Goal: Information Seeking & Learning: Learn about a topic

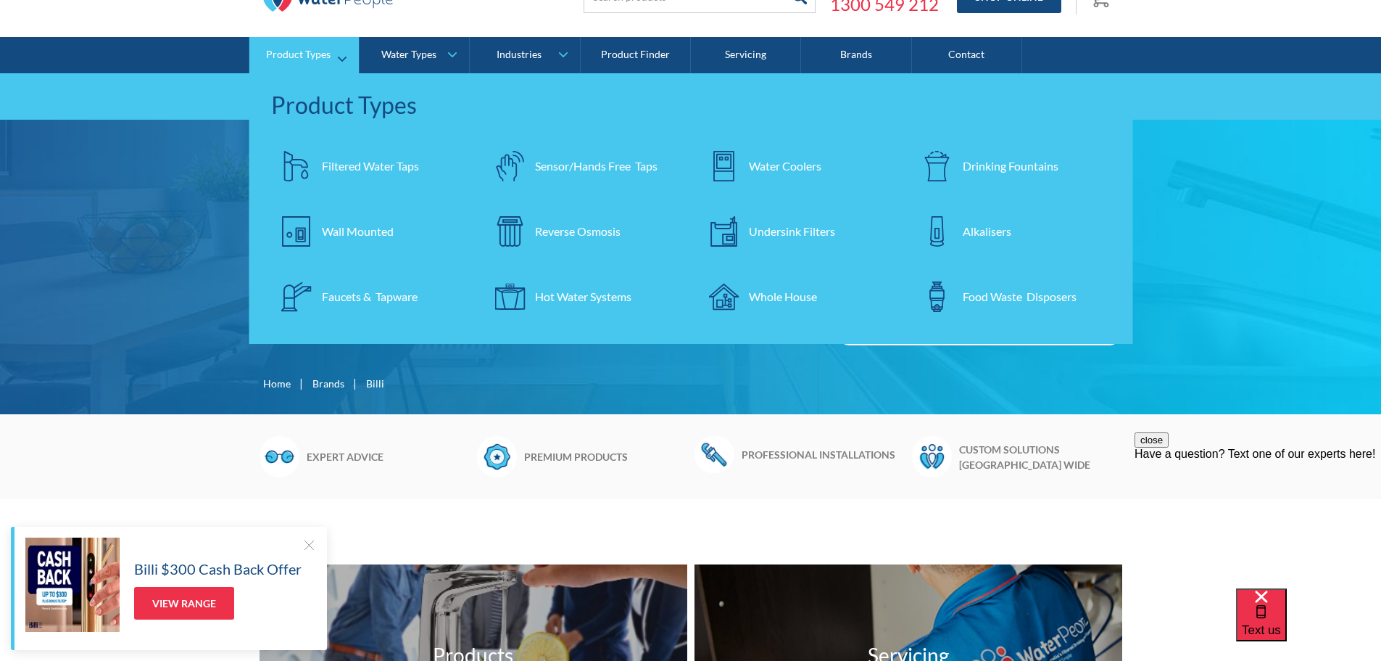
click at [395, 171] on div "Filtered Water Taps" at bounding box center [370, 165] width 97 height 17
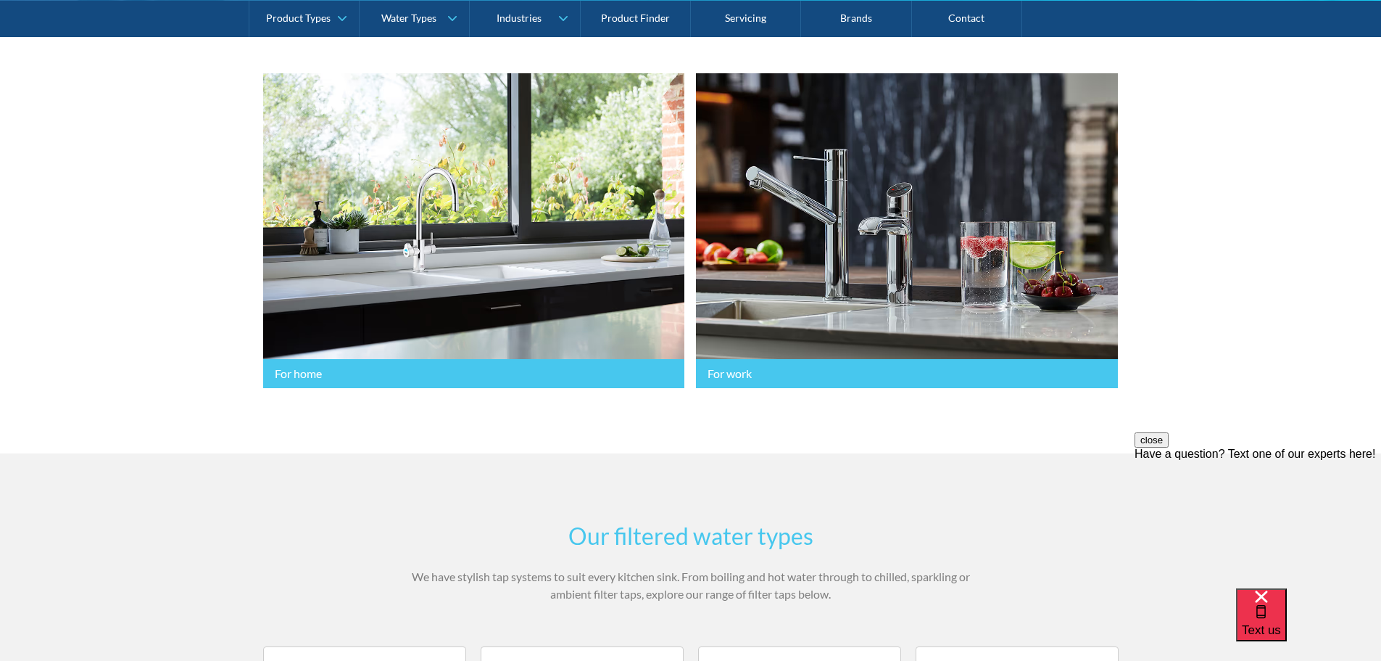
scroll to position [290, 0]
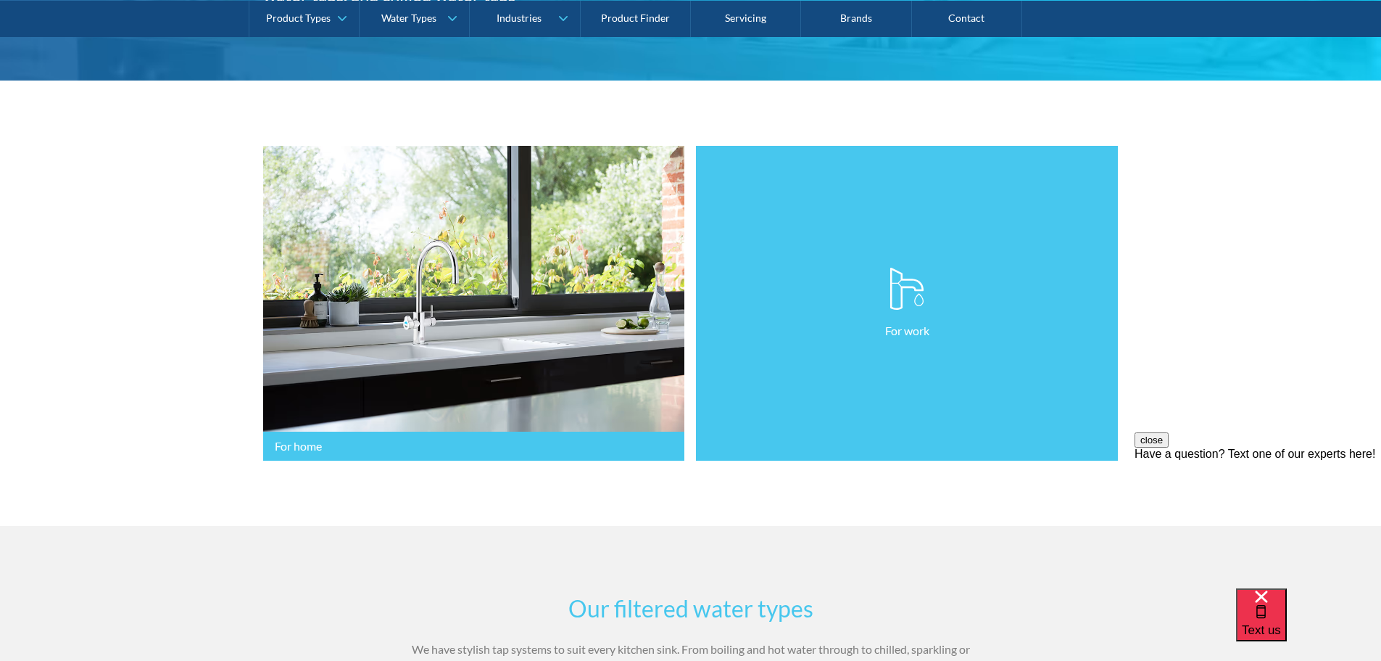
click at [806, 270] on link "For work" at bounding box center [907, 303] width 422 height 315
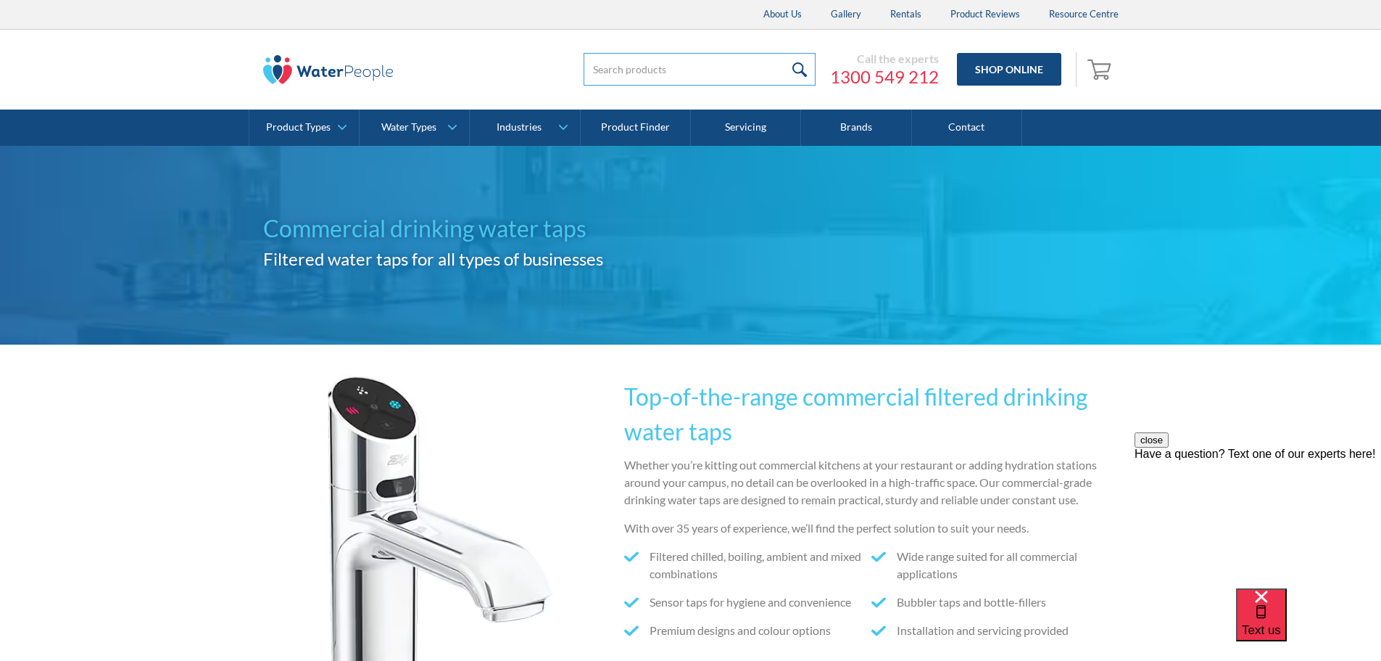
click at [719, 67] on input "search" at bounding box center [700, 69] width 232 height 33
type input "d"
type input "tray"
click at [785, 53] on input "submit" at bounding box center [800, 69] width 31 height 33
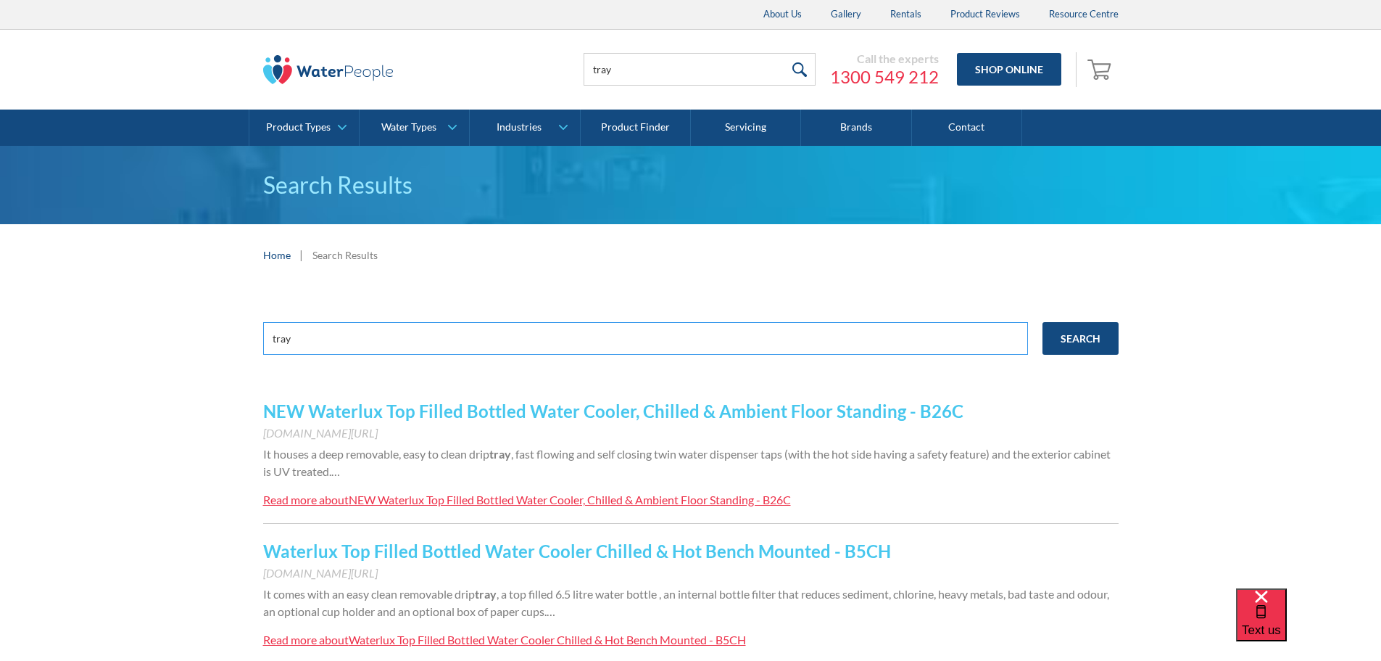
click at [339, 334] on input "tray" at bounding box center [645, 338] width 765 height 33
type input "t"
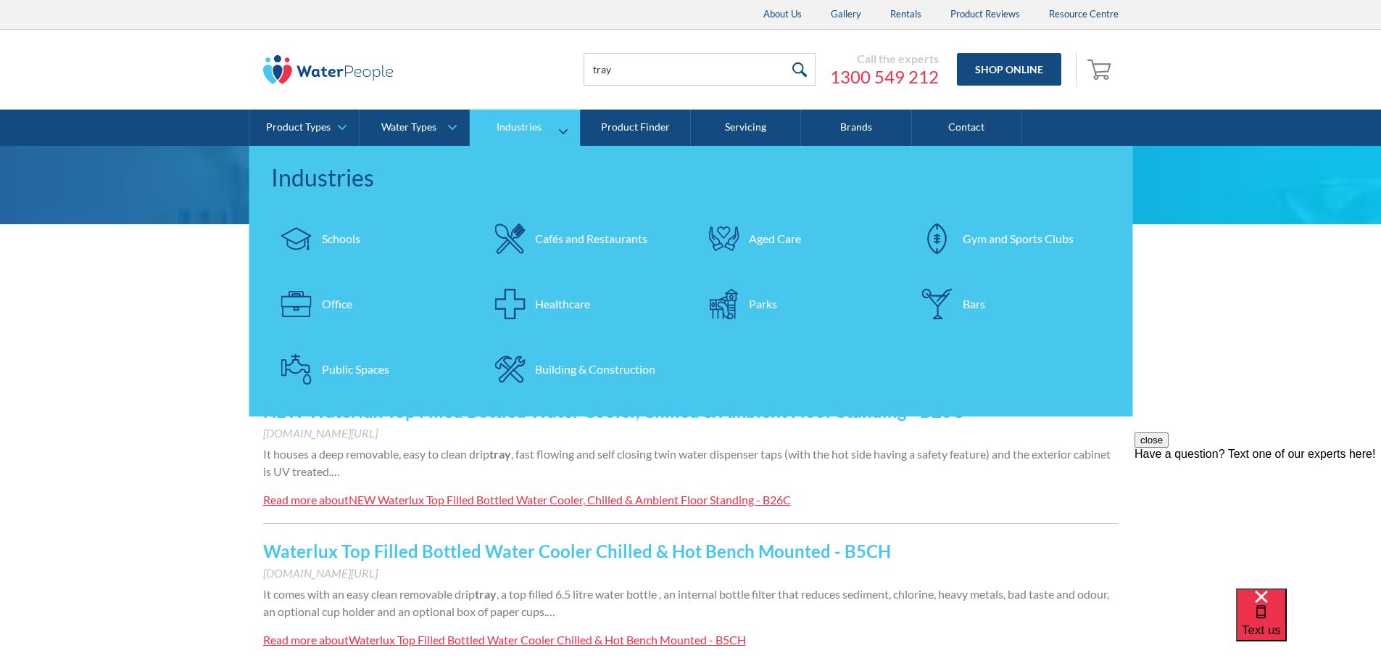
click at [575, 362] on div "Building & Construction" at bounding box center [595, 368] width 120 height 17
